Goal: Task Accomplishment & Management: Complete application form

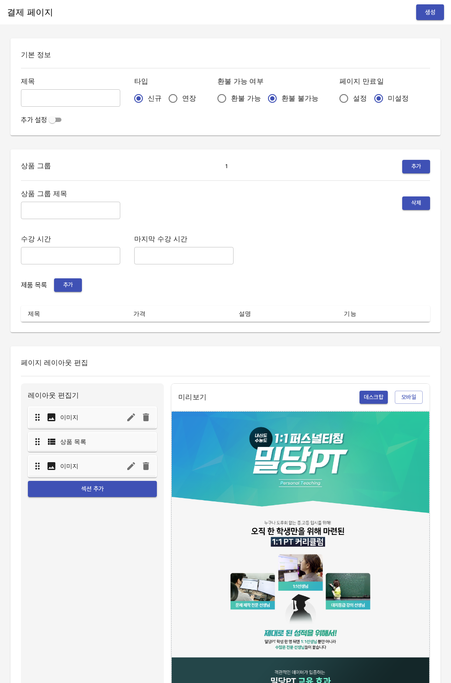
click at [50, 95] on input "text" at bounding box center [70, 97] width 99 height 17
type input "0820_[PERSON_NAME]"
click at [146, 99] on div "신규 연장" at bounding box center [168, 98] width 69 height 18
click at [164, 105] on input "연장" at bounding box center [173, 98] width 18 height 18
radio input "true"
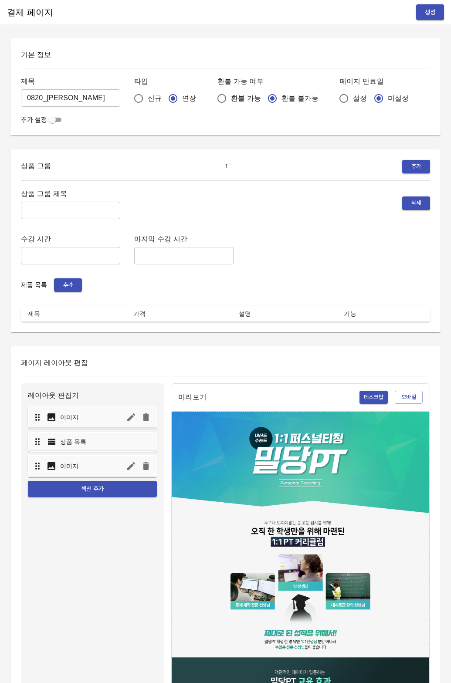
click at [353, 101] on span "설정" at bounding box center [360, 98] width 14 height 10
click at [334, 101] on input "설정" at bounding box center [343, 98] width 18 height 18
radio input "true"
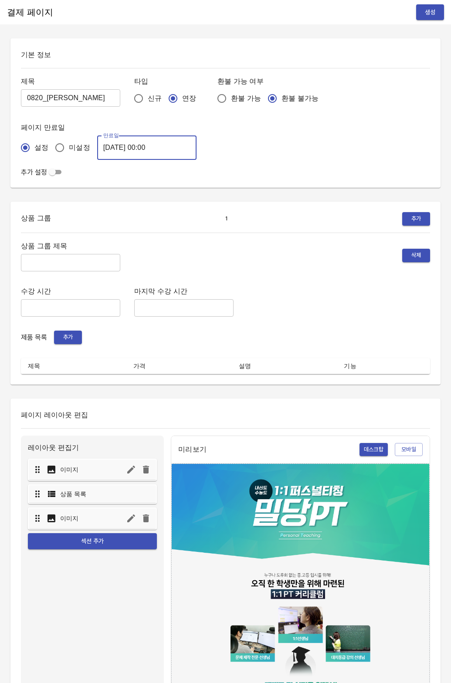
click at [111, 149] on input "2025-08-21 00:00" at bounding box center [146, 147] width 99 height 24
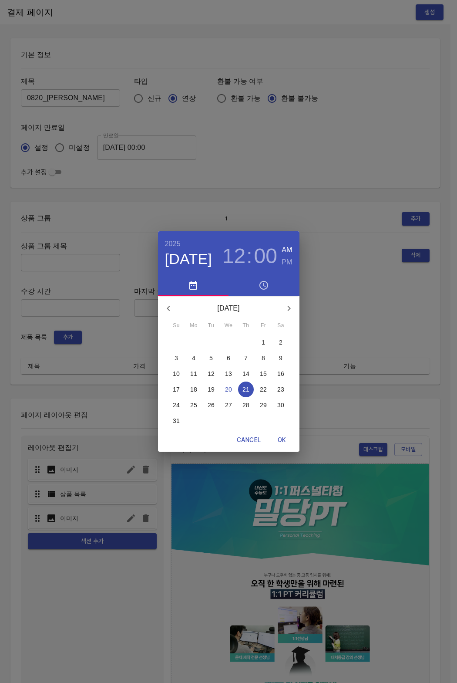
click at [247, 407] on p "28" at bounding box center [246, 405] width 7 height 9
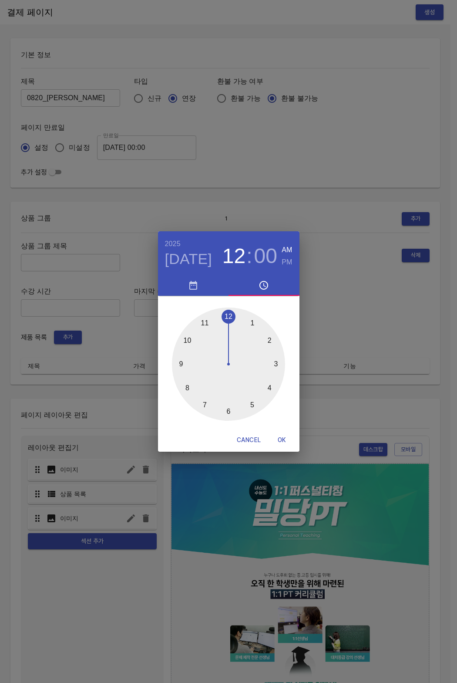
click at [289, 440] on span "OK" at bounding box center [282, 440] width 21 height 11
type input "2025-08-28 00:00"
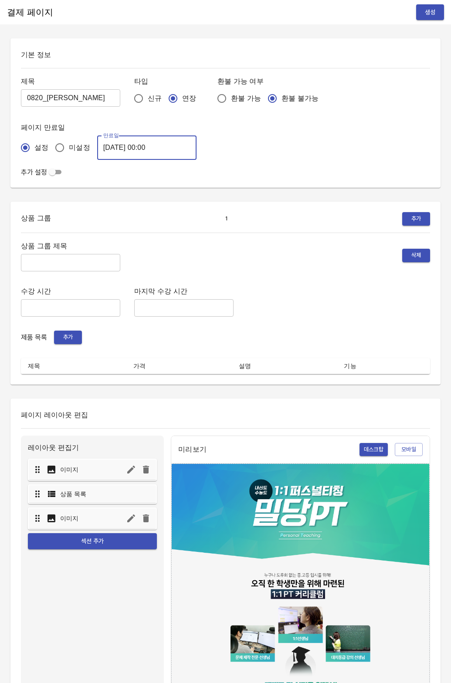
click at [59, 260] on input "text" at bounding box center [70, 262] width 99 height 17
type input "주간 집중관리"
click at [58, 330] on div "상품 그룹 제목 주간 집중관리 ​ 삭제 수강 시간 ​ 마지막 수강 시간 ​ 제품 목록 추가 제목 가격 설명 기능" at bounding box center [225, 307] width 409 height 134
click at [73, 335] on span "추가" at bounding box center [67, 337] width 19 height 10
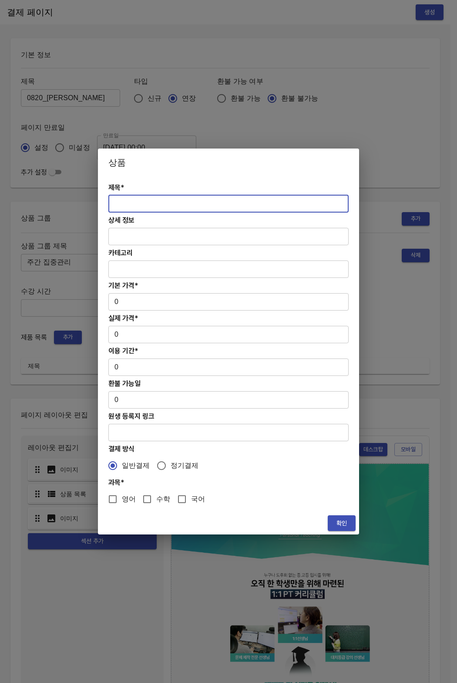
click at [149, 203] on input "text" at bounding box center [228, 203] width 240 height 17
paste input "[연장] 초중등 주간 집중관리 수학 4주(약 1개월) 프로그램"
type input "[연장] 초중등 주간 집중관리 수학 4주(약 1개월) 프로그램"
click at [118, 305] on input "0" at bounding box center [228, 301] width 240 height 17
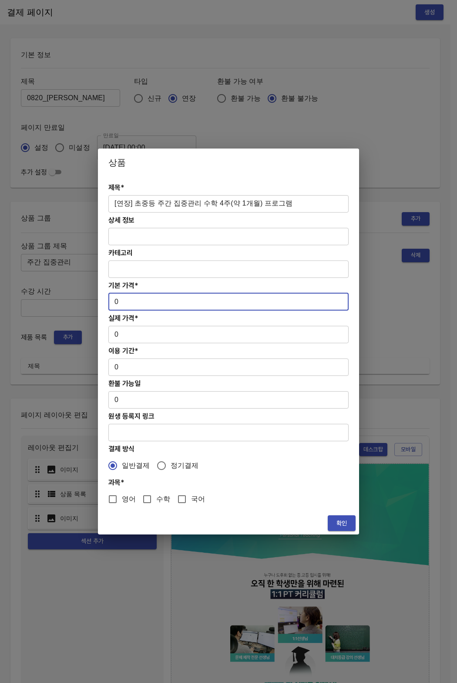
drag, startPoint x: 118, startPoint y: 303, endPoint x: 113, endPoint y: 301, distance: 5.9
click at [113, 301] on input "0" at bounding box center [228, 301] width 240 height 17
paste input "27800"
type input "278000"
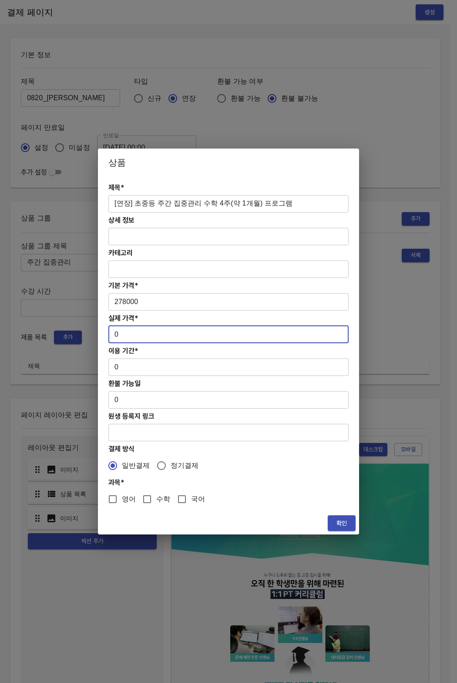
drag, startPoint x: 121, startPoint y: 332, endPoint x: 101, endPoint y: 332, distance: 20.0
click at [101, 332] on div "제목* [연장] 초중등 주간 집중관리 수학 4주(약 1개월) 프로그램 ​ 상세 정보 ​ 카테고리 ​ 기본 가격* 278000 ​ 실제 가격* …" at bounding box center [228, 343] width 261 height 335
paste input "27800"
type input "278000"
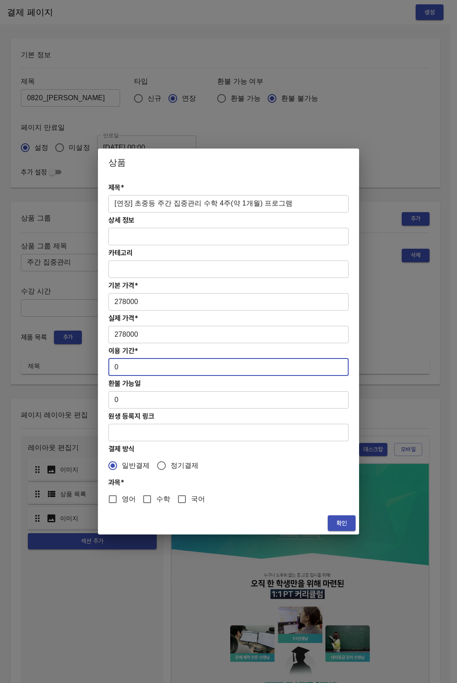
drag, startPoint x: 123, startPoint y: 370, endPoint x: 110, endPoint y: 369, distance: 13.1
click at [110, 369] on input "0" at bounding box center [228, 366] width 240 height 17
type input "28"
click at [151, 502] on input "수학" at bounding box center [147, 499] width 18 height 18
checkbox input "true"
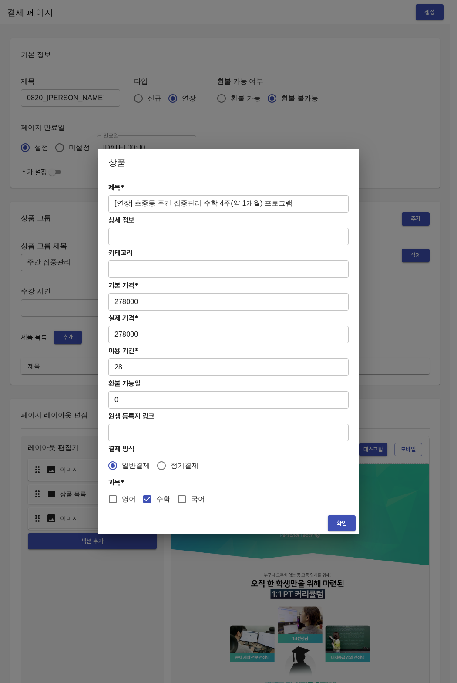
click at [352, 521] on button "확인" at bounding box center [342, 523] width 28 height 16
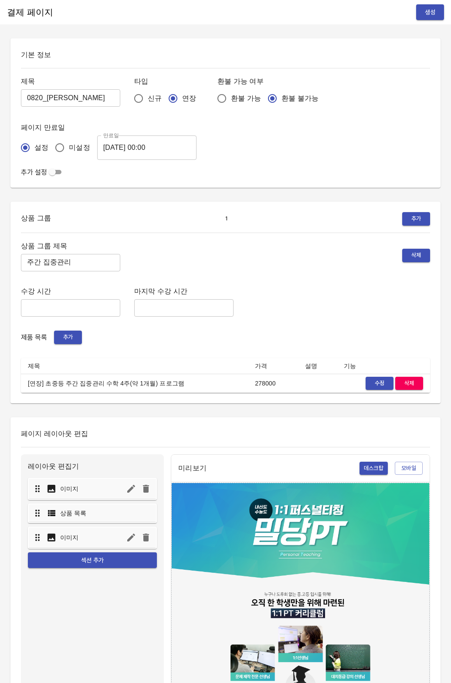
click at [280, 352] on div "상품 그룹 제목 주간 집중관리 ​ 삭제 수강 시간 ​ 마지막 수강 시간 ​ 제품 목록 추가 제목 가격 설명 기능 [연장] 초중등 주간 집중관리…" at bounding box center [225, 316] width 409 height 153
click at [435, 15] on span "생성" at bounding box center [430, 12] width 14 height 11
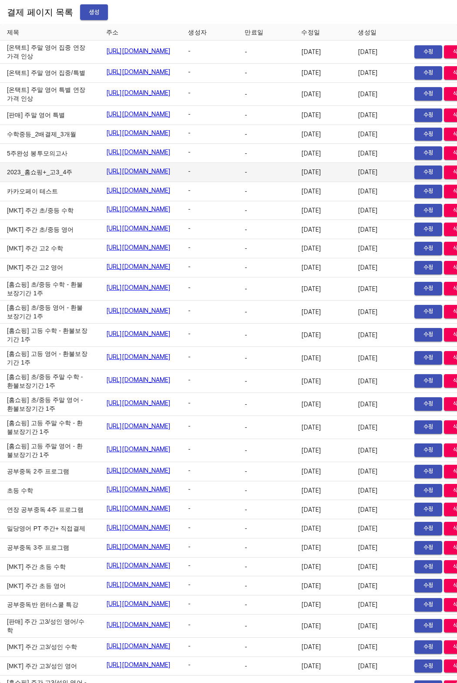
click at [294, 182] on td "-" at bounding box center [266, 172] width 57 height 19
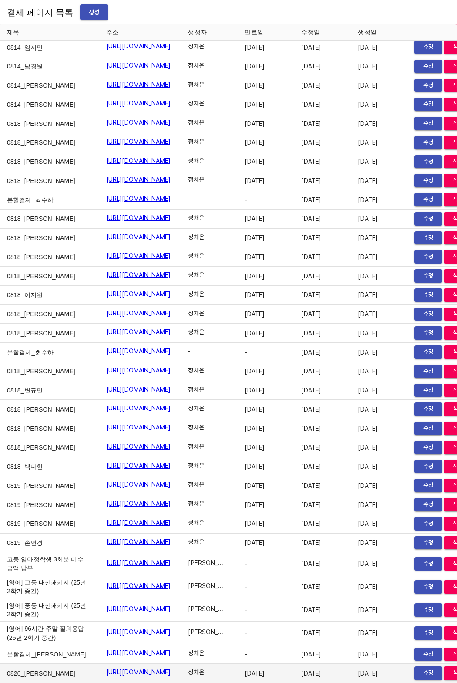
drag, startPoint x: 61, startPoint y: 669, endPoint x: 228, endPoint y: 664, distance: 167.3
click at [228, 664] on tr "0820_[PERSON_NAME]하 [URL][DOMAIN_NAME] 정채은 [DATE] [DATE] [DATE] 수정 삭제" at bounding box center [239, 673] width 479 height 19
copy tr "0820_[PERSON_NAME]하 [URL][DOMAIN_NAME]"
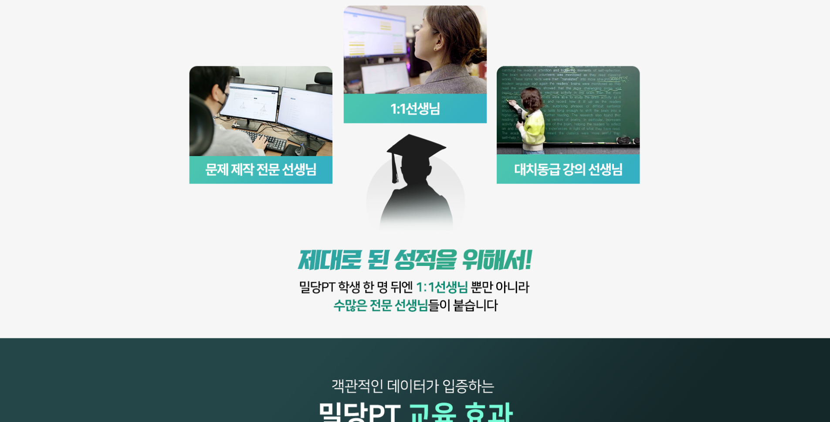
scroll to position [1095, 0]
